Goal: Entertainment & Leisure: Consume media (video, audio)

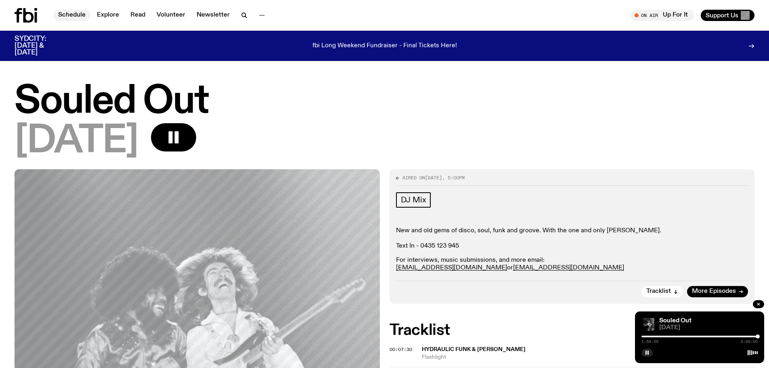
click at [70, 16] on link "Schedule" at bounding box center [71, 15] width 37 height 11
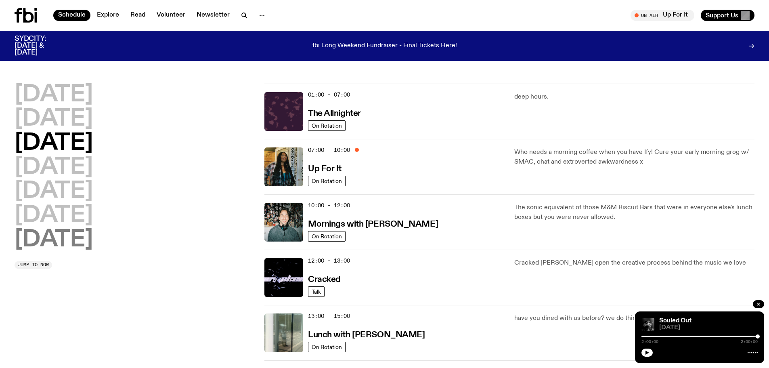
click at [75, 243] on h2 "[DATE]" at bounding box center [54, 239] width 78 height 23
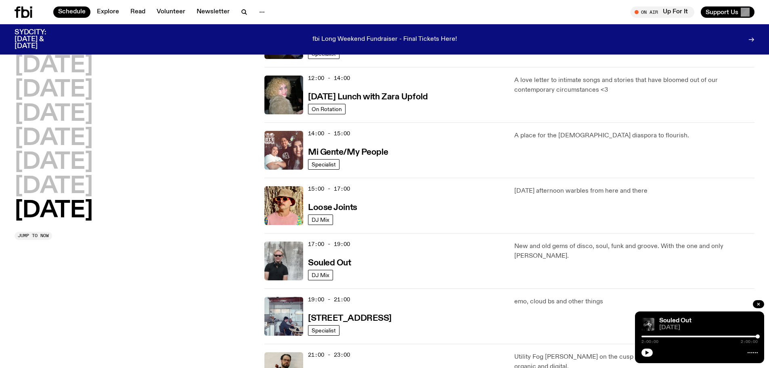
scroll to position [386, 0]
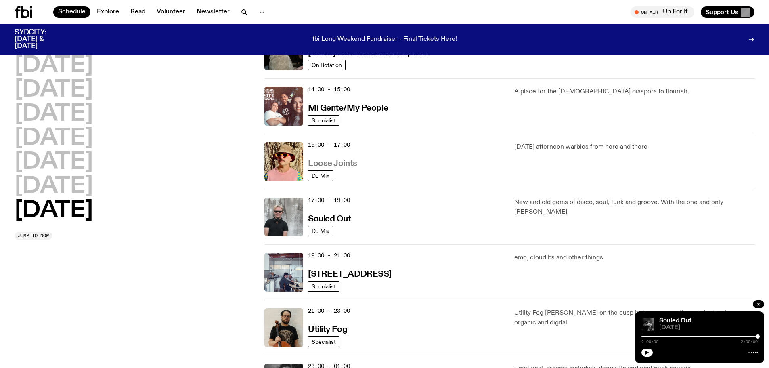
click at [322, 161] on h3 "Loose Joints" at bounding box center [332, 163] width 49 height 8
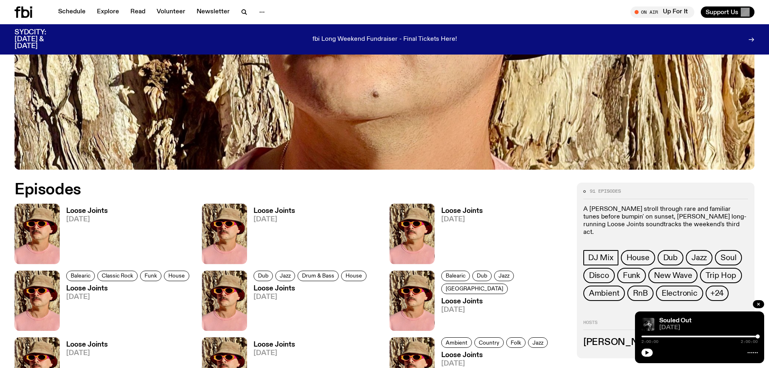
scroll to position [360, 0]
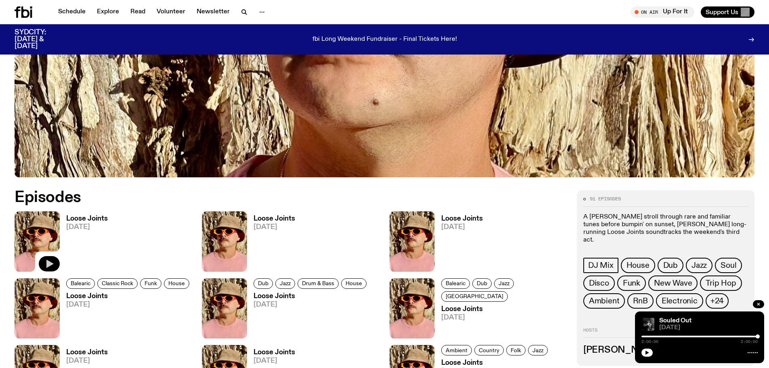
click at [49, 260] on icon "button" at bounding box center [49, 264] width 10 height 10
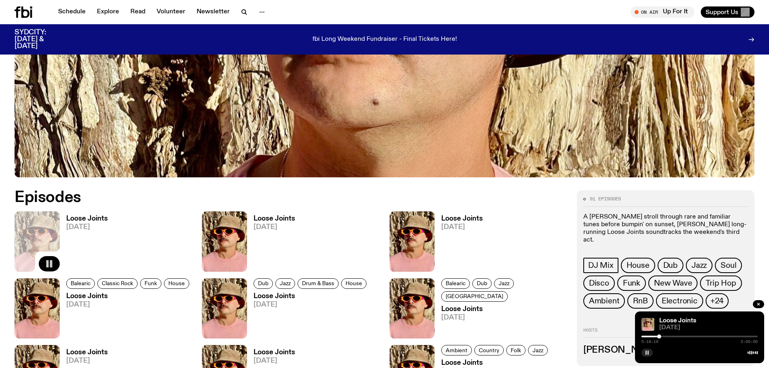
click at [647, 353] on icon "button" at bounding box center [647, 352] width 5 height 5
click at [648, 354] on icon "button" at bounding box center [647, 352] width 5 height 5
click at [647, 352] on rect "button" at bounding box center [647, 352] width 1 height 4
click at [645, 351] on icon "button" at bounding box center [647, 352] width 5 height 5
click at [681, 321] on link "Loose Joints" at bounding box center [677, 320] width 37 height 6
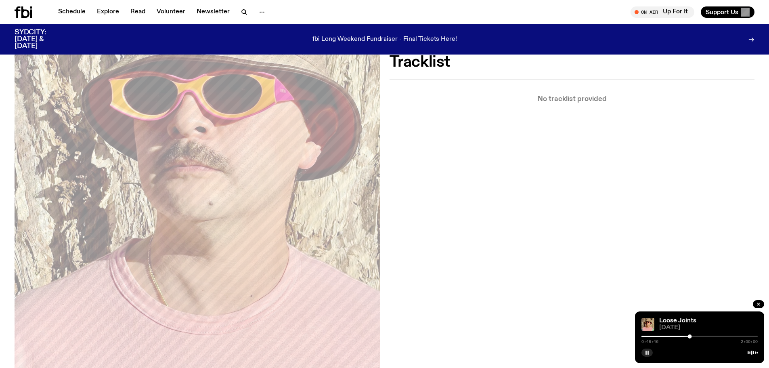
scroll to position [239, 0]
